Goal: Use online tool/utility: Utilize a website feature to perform a specific function

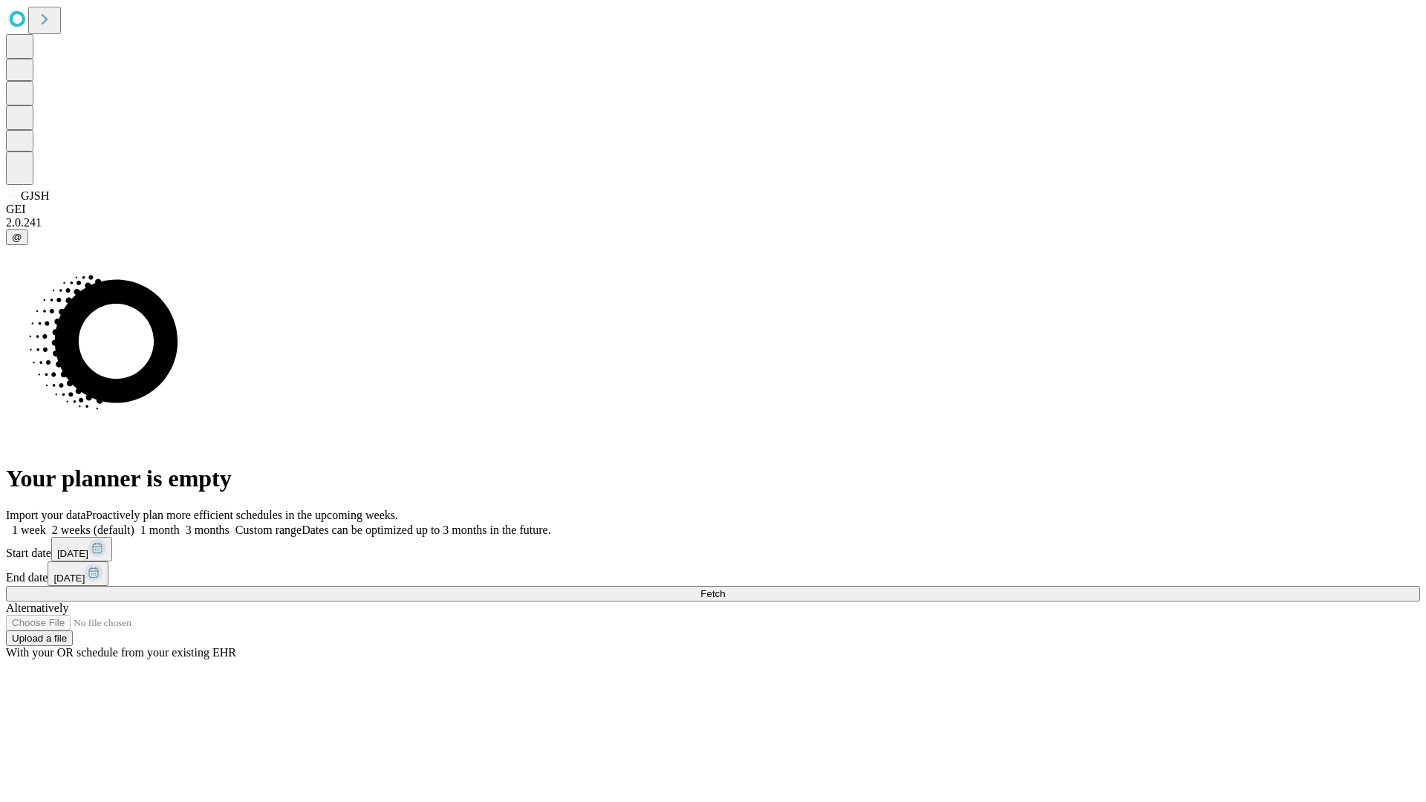
click at [725, 588] on span "Fetch" at bounding box center [712, 593] width 25 height 11
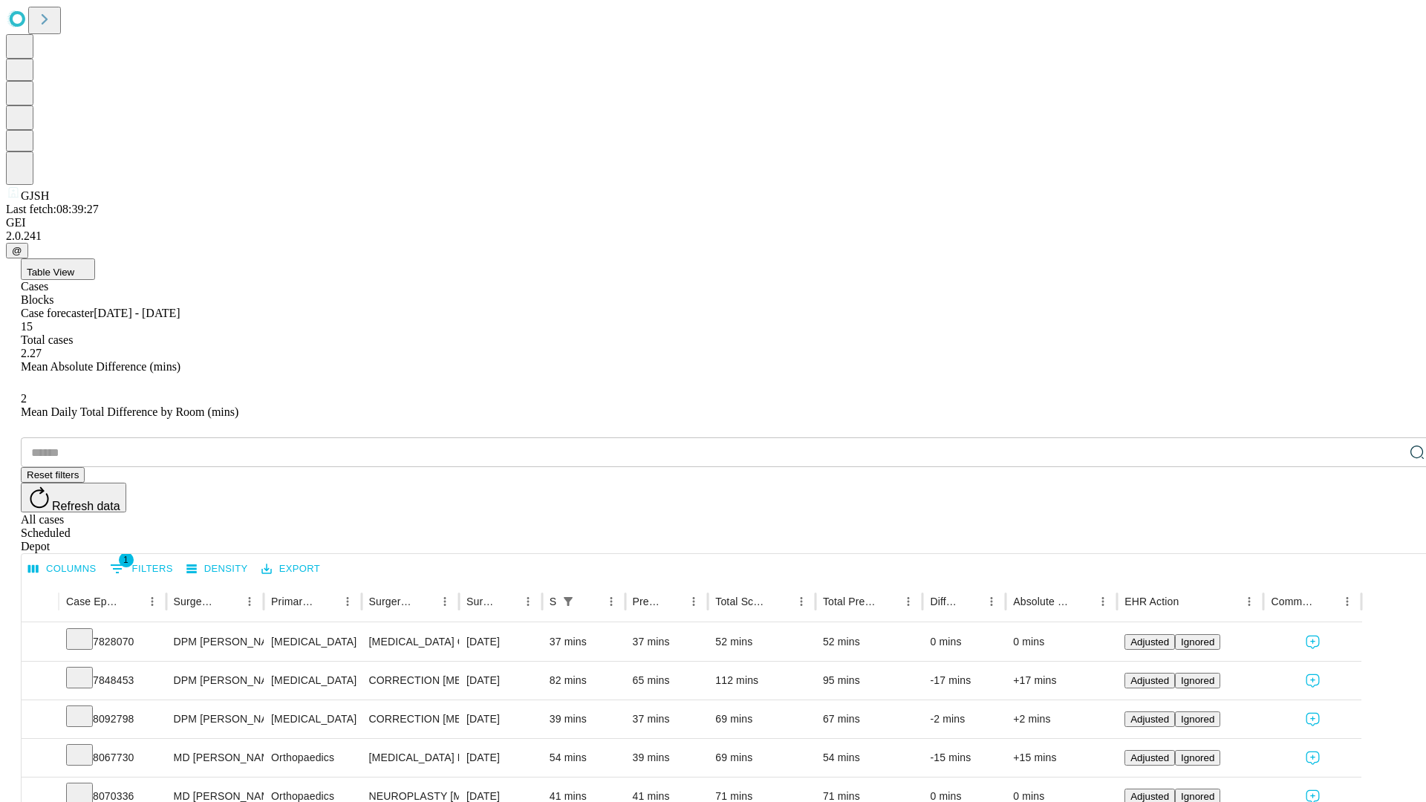
click at [74, 267] on span "Table View" at bounding box center [51, 272] width 48 height 11
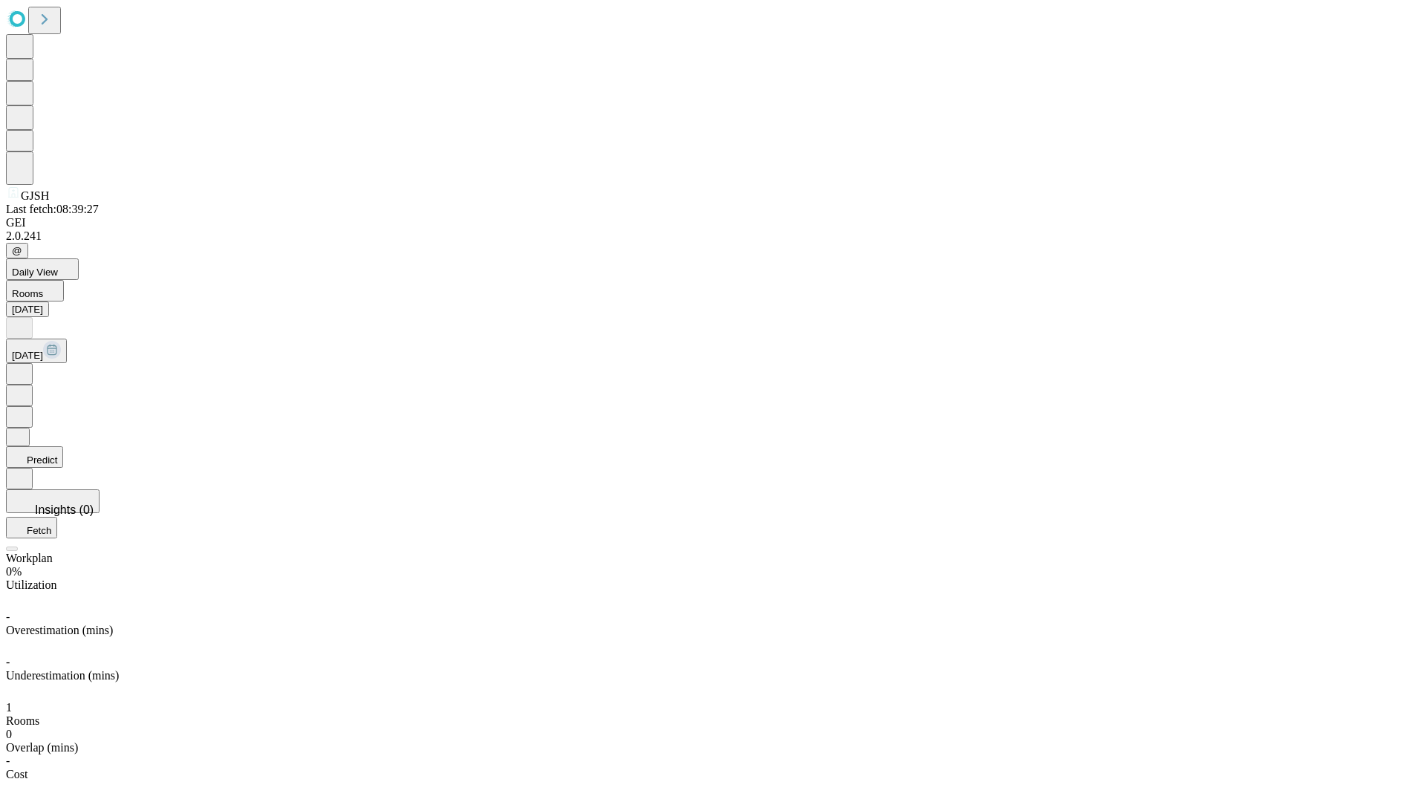
click at [63, 446] on button "Predict" at bounding box center [34, 457] width 57 height 22
